Goal: Transaction & Acquisition: Purchase product/service

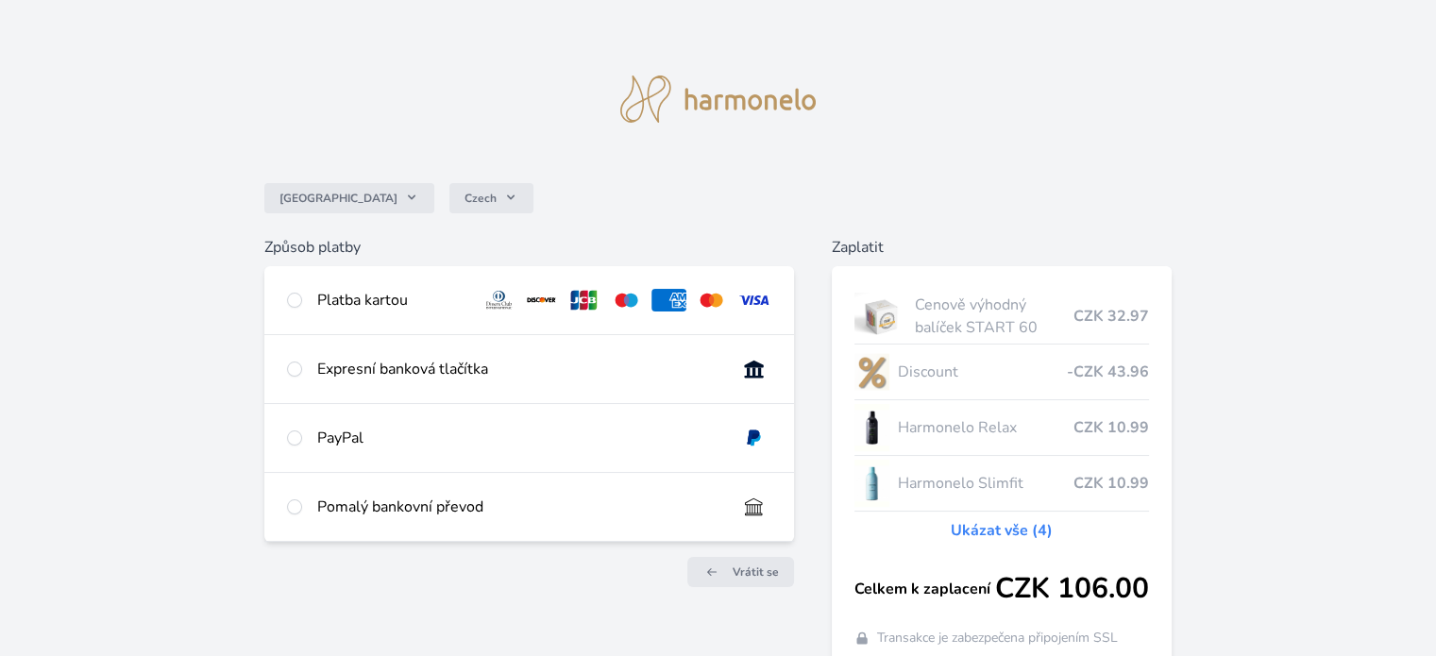
click at [313, 299] on div "Platba kartou" at bounding box center [528, 300] width 529 height 68
radio input "true"
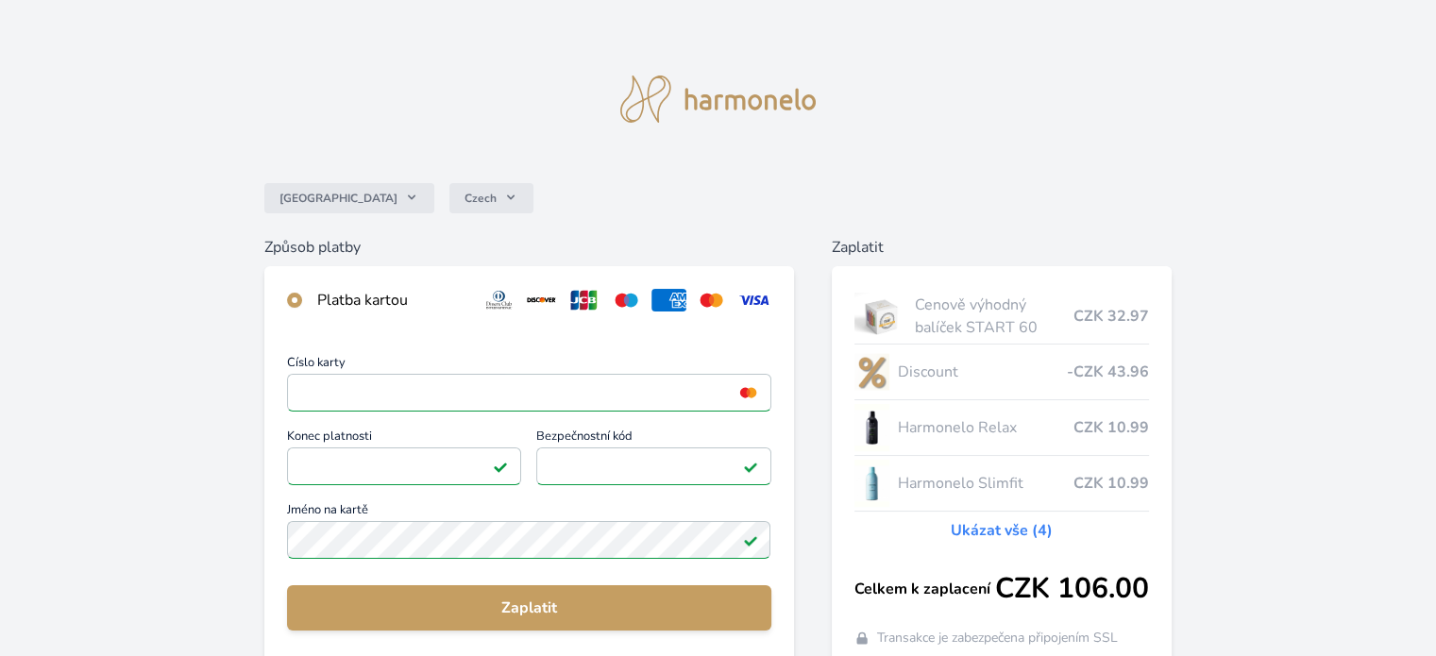
click at [1005, 531] on link "Ukázat vše (4)" at bounding box center [1002, 530] width 102 height 23
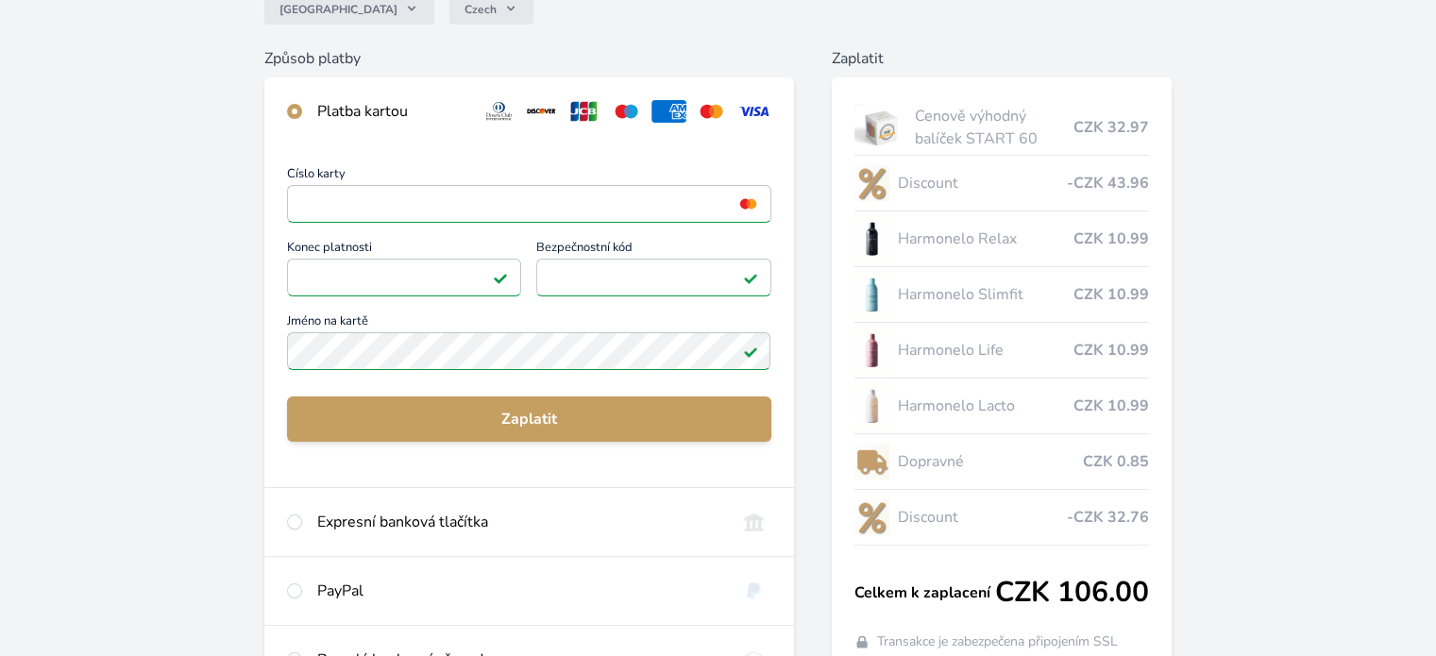
scroll to position [370, 0]
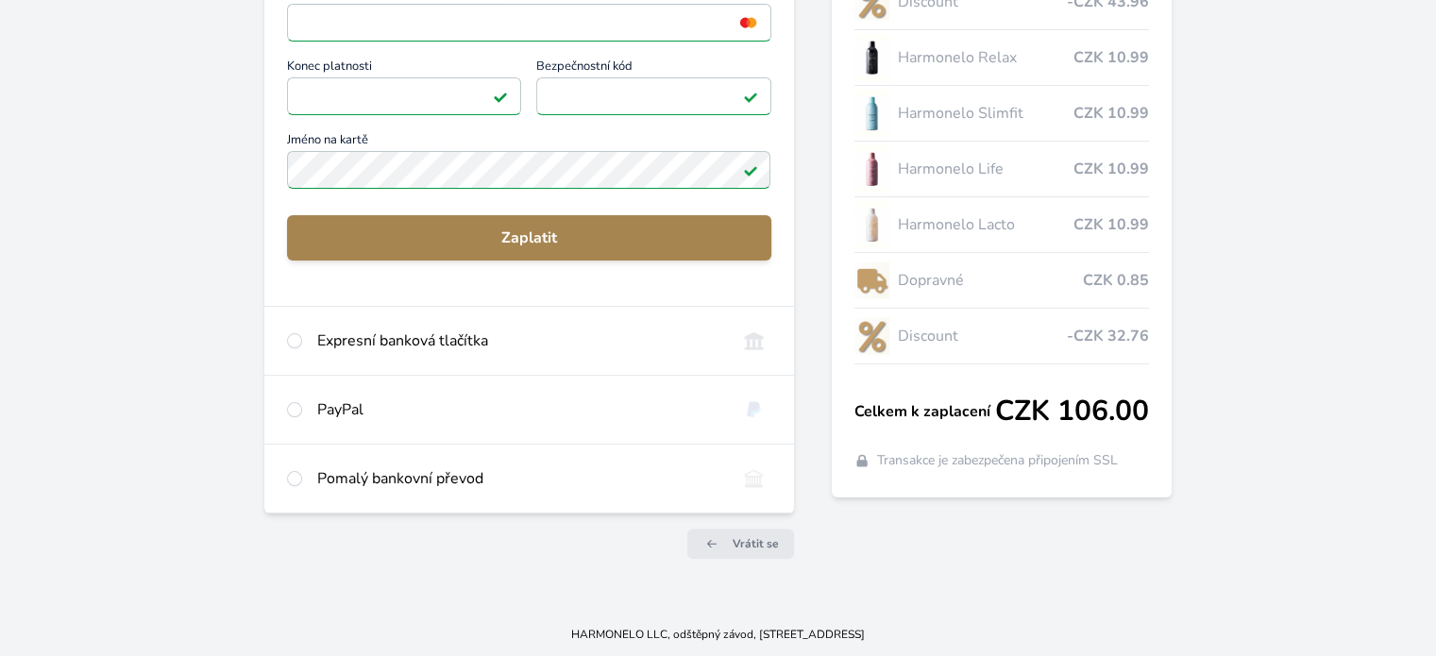
click at [538, 232] on span "Zaplatit" at bounding box center [528, 238] width 453 height 23
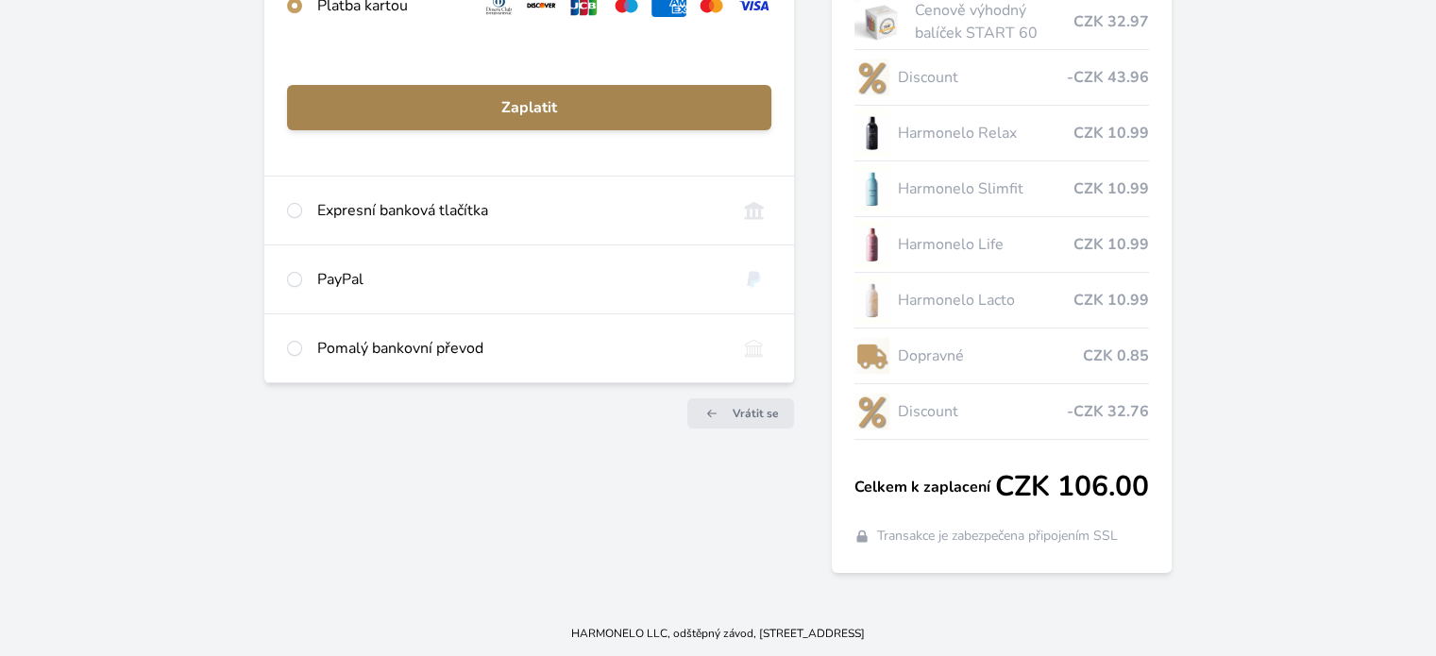
scroll to position [293, 0]
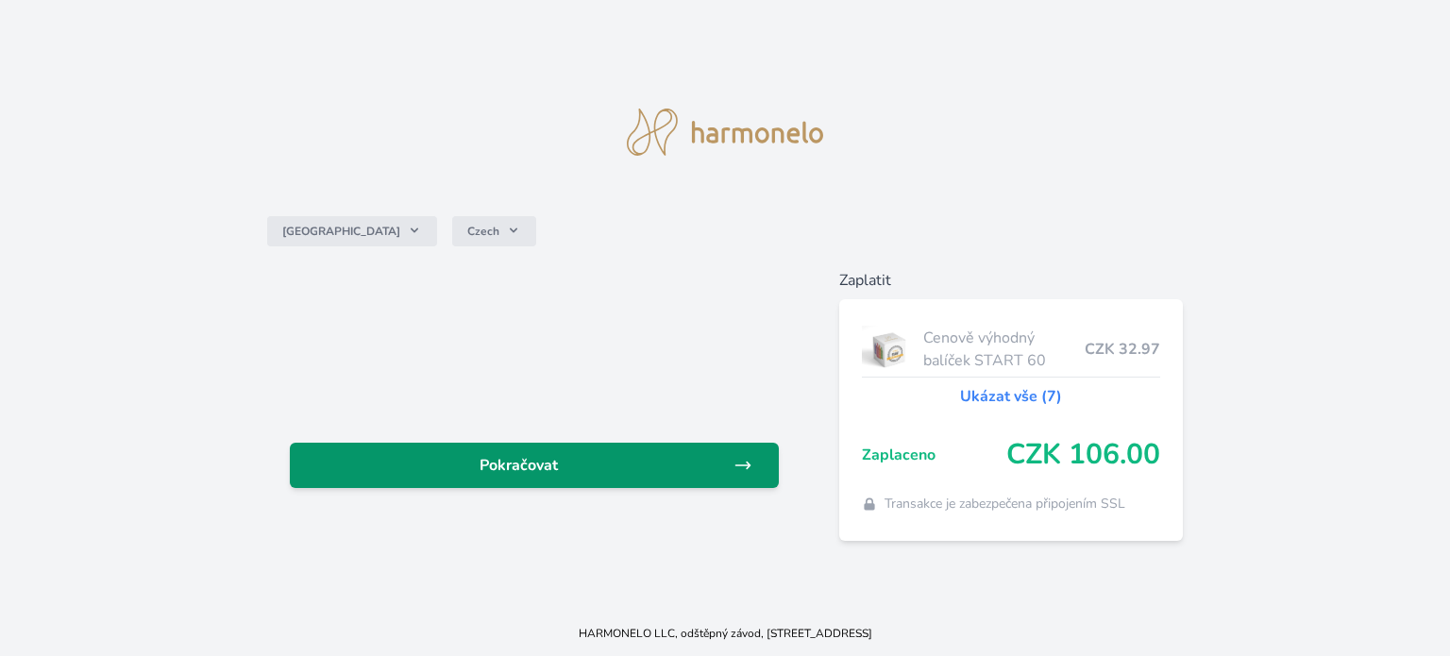
click at [549, 477] on link "Pokračovat" at bounding box center [534, 465] width 489 height 45
